Goal: Find contact information: Find contact information

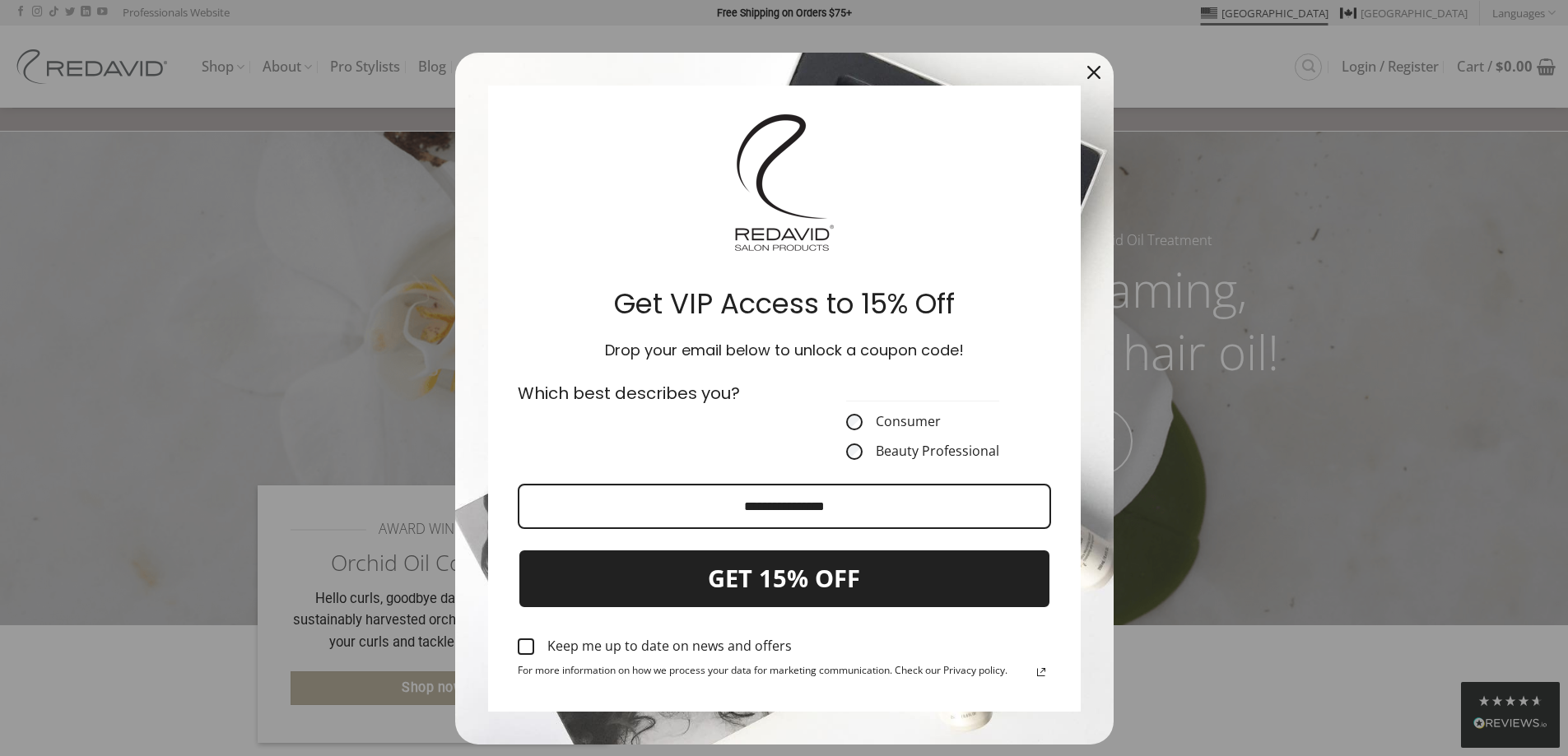
drag, startPoint x: 1088, startPoint y: 72, endPoint x: 1100, endPoint y: 72, distance: 12.0
click at [1088, 72] on icon "close icon" at bounding box center [1094, 72] width 13 height 13
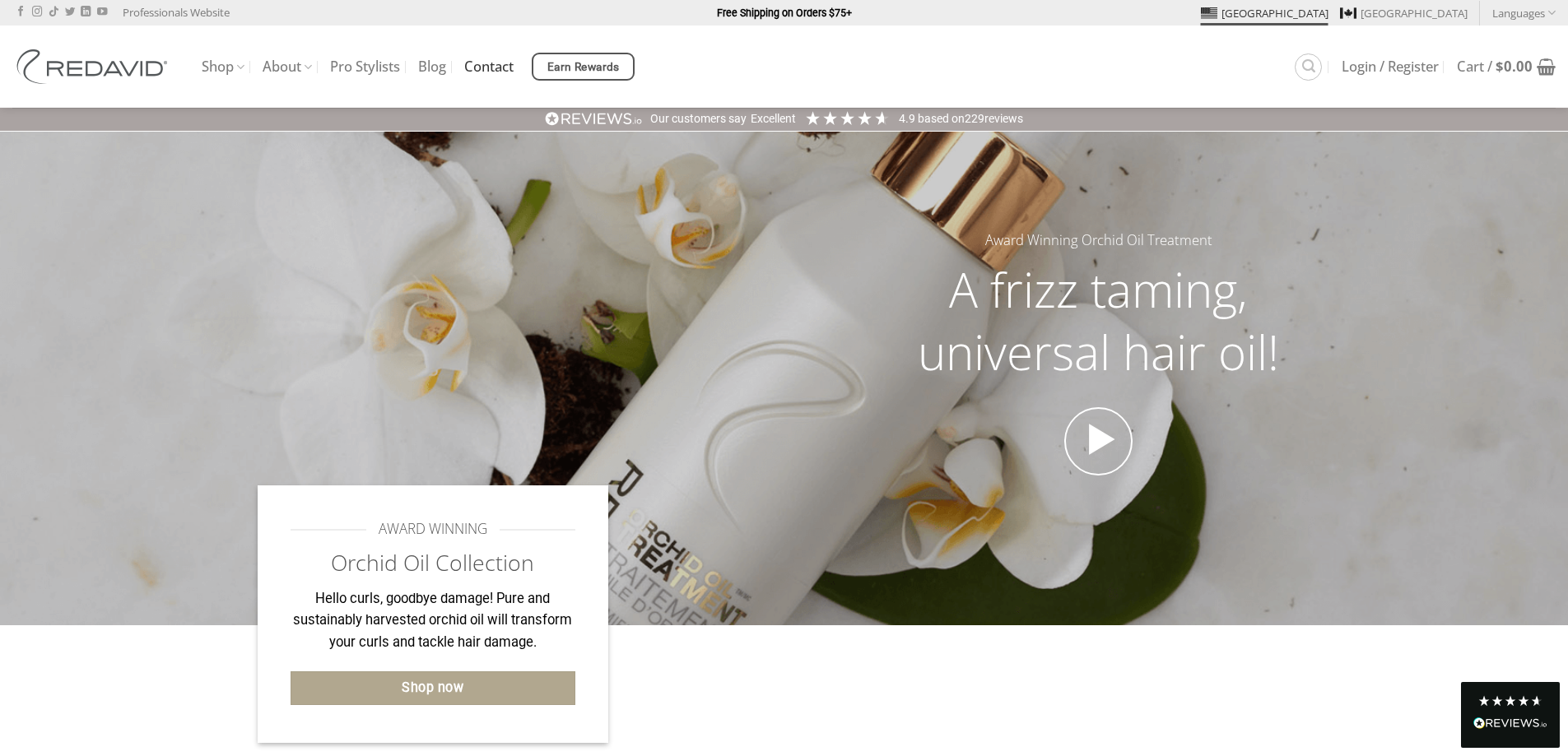
click at [485, 62] on link "Contact" at bounding box center [488, 67] width 49 height 30
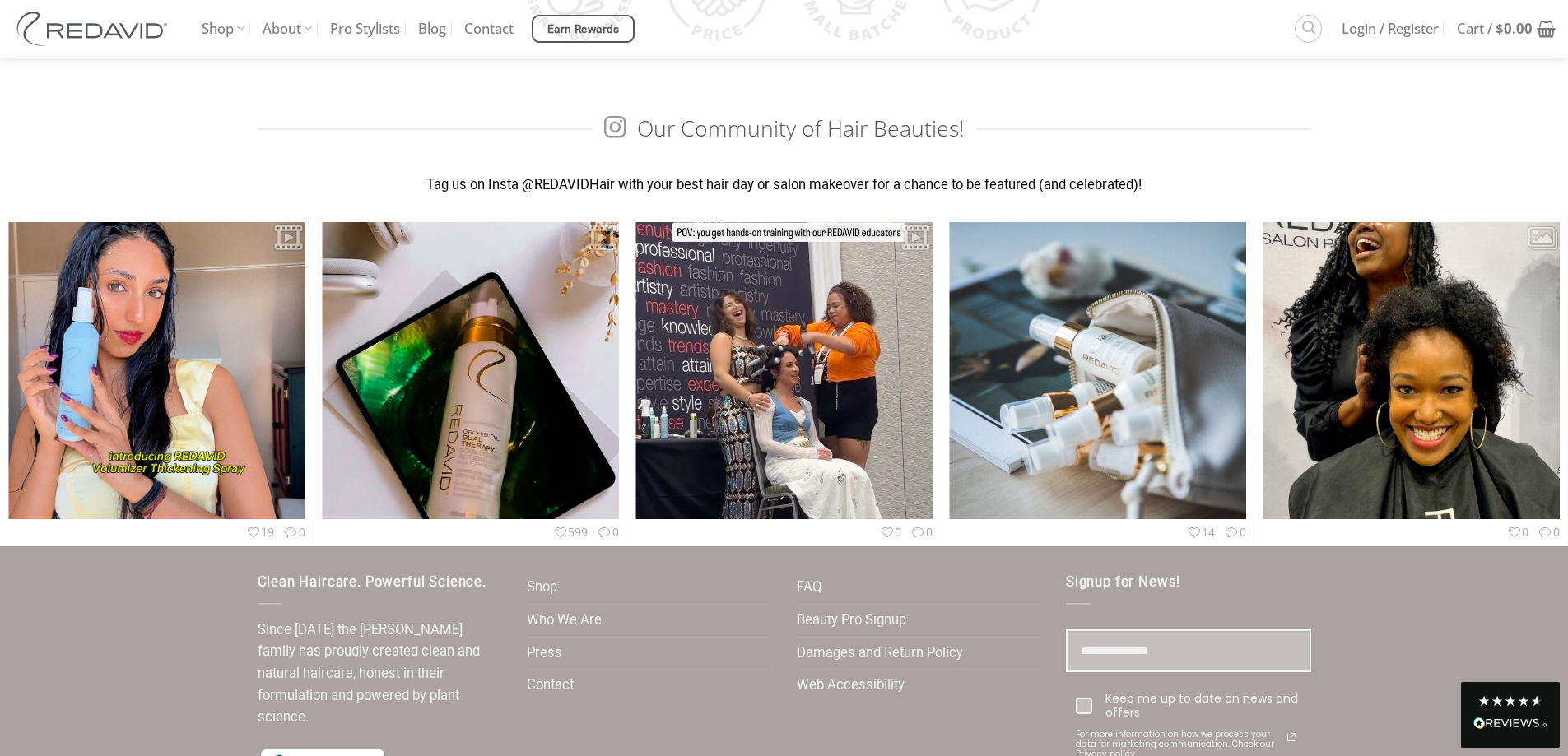
scroll to position [4887, 0]
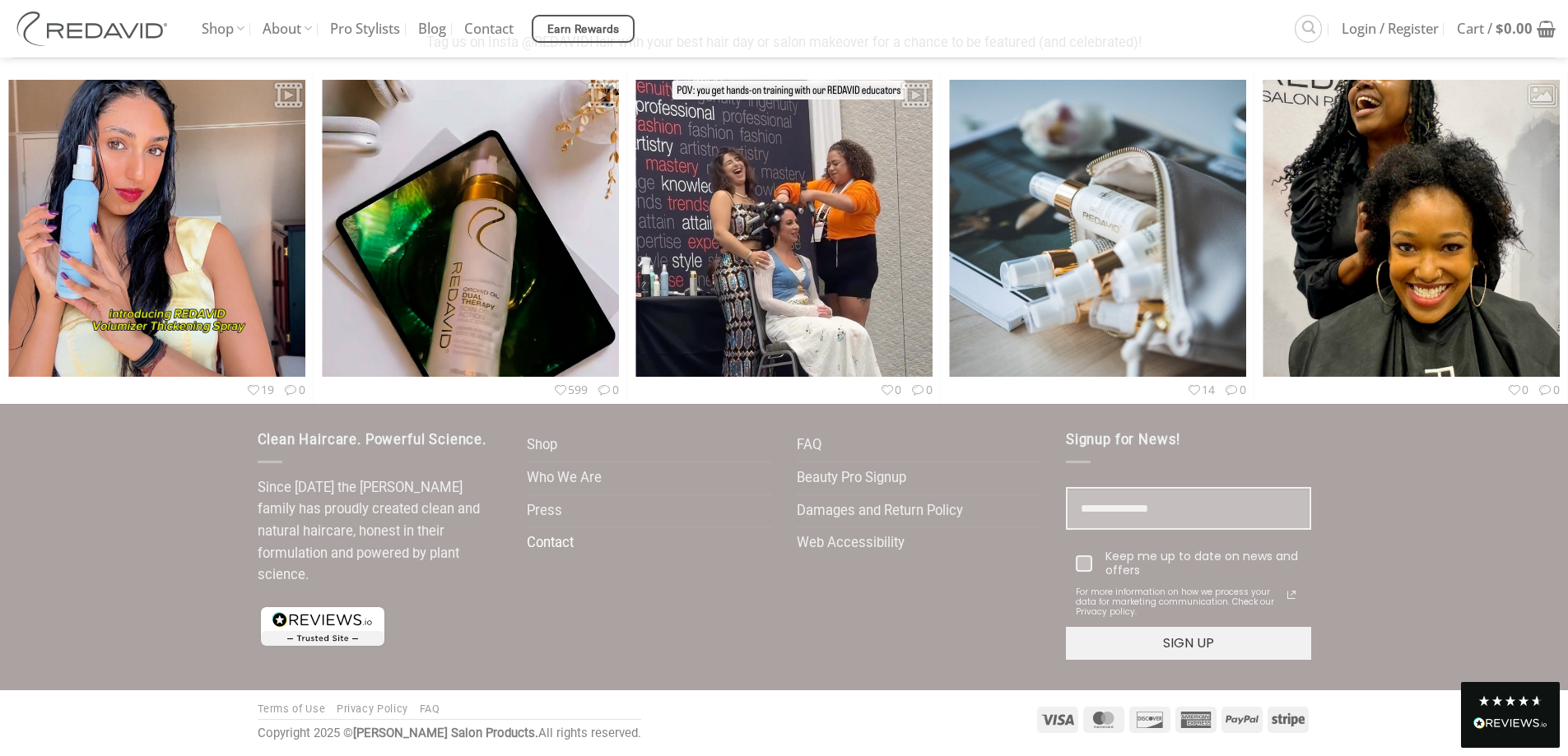
click at [548, 543] on link "Contact" at bounding box center [550, 544] width 47 height 32
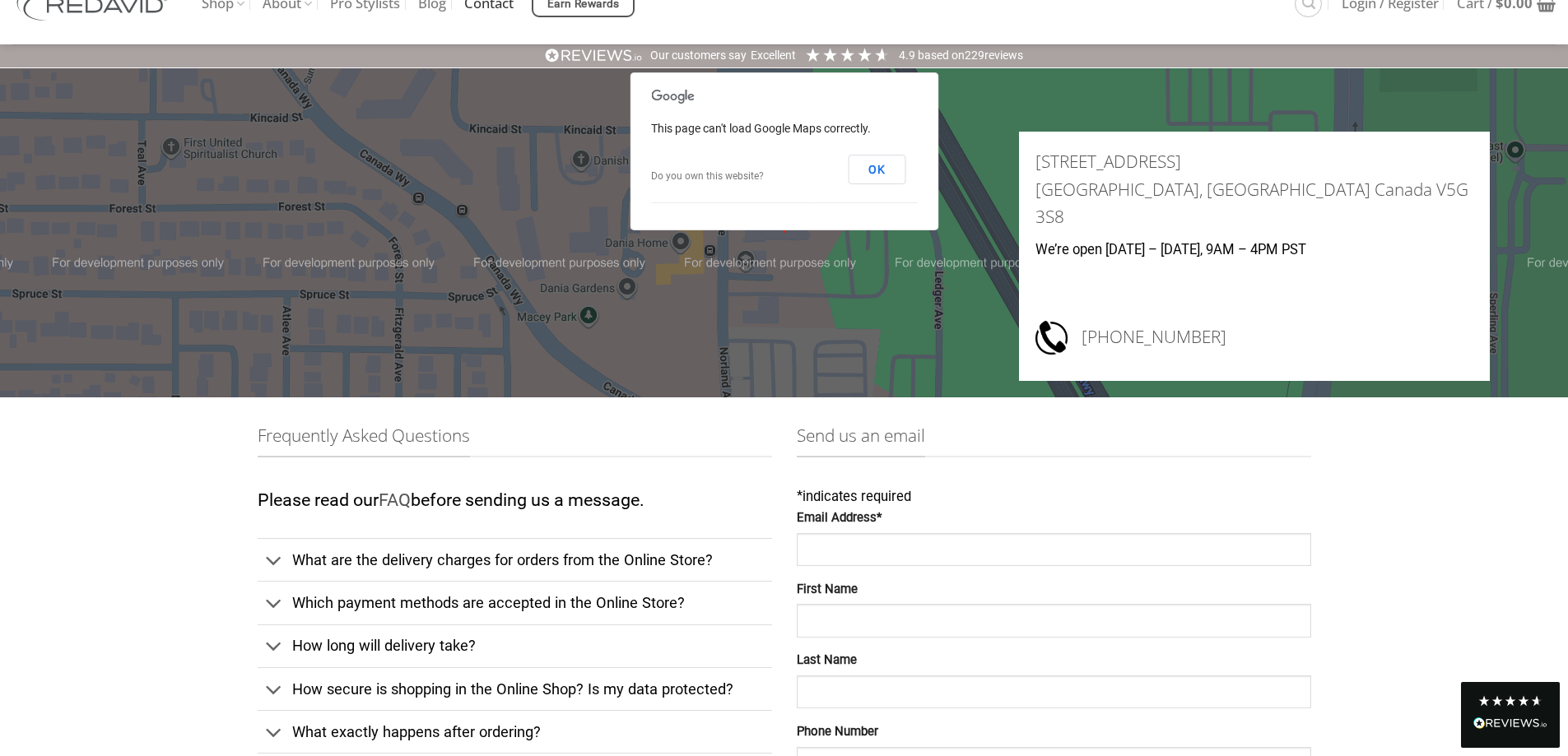
scroll to position [82, 0]
